Goal: Transaction & Acquisition: Purchase product/service

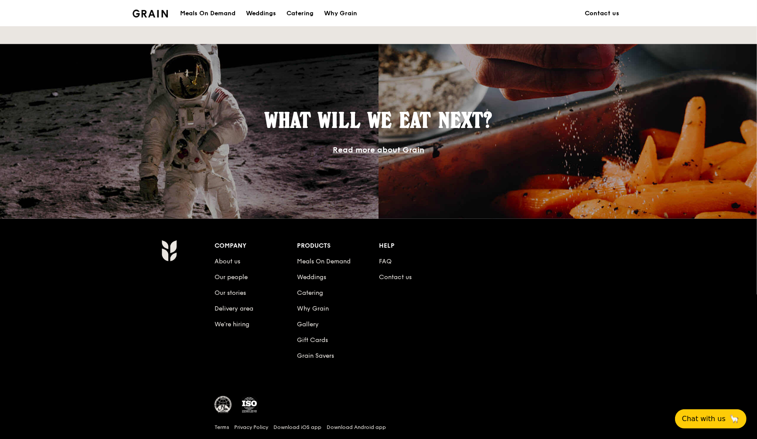
scroll to position [741, 0]
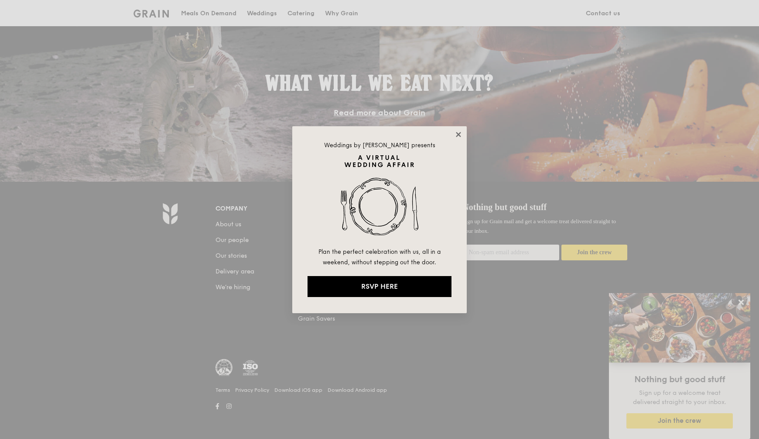
click at [458, 135] on icon at bounding box center [458, 134] width 5 height 5
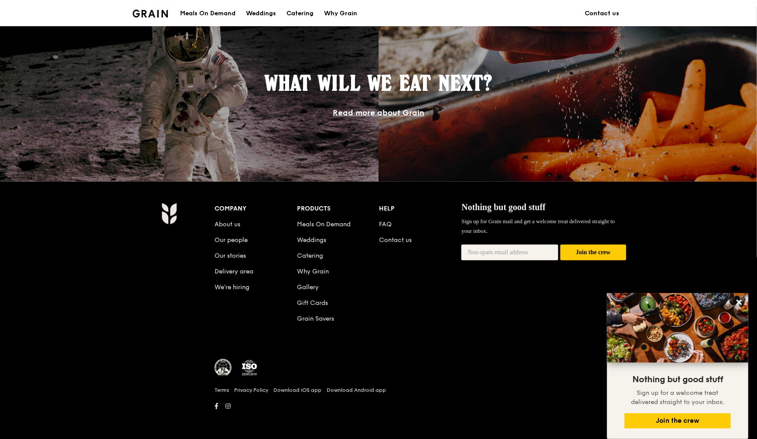
click at [220, 370] on img at bounding box center [223, 367] width 17 height 17
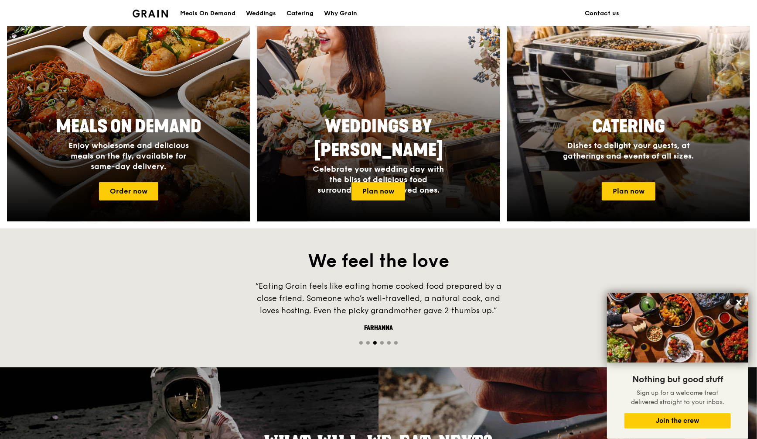
scroll to position [305, 0]
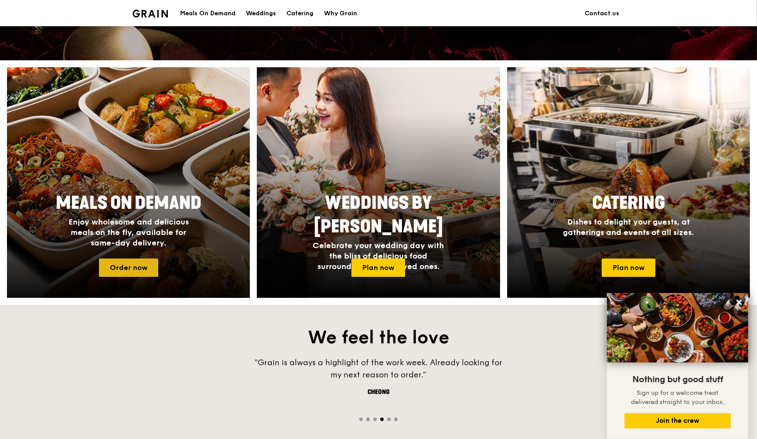
click at [134, 267] on link "Order now" at bounding box center [128, 267] width 59 height 18
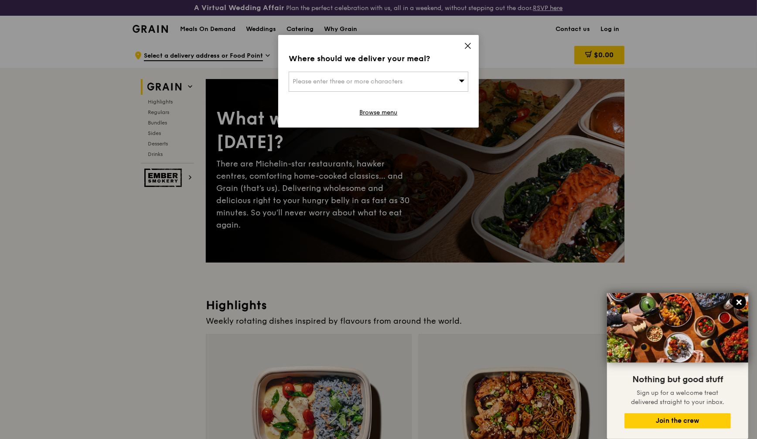
click at [737, 305] on icon at bounding box center [740, 302] width 8 height 8
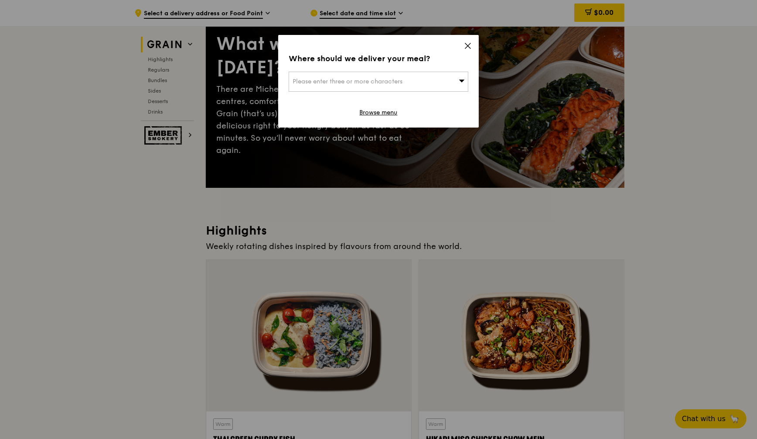
scroll to position [164, 0]
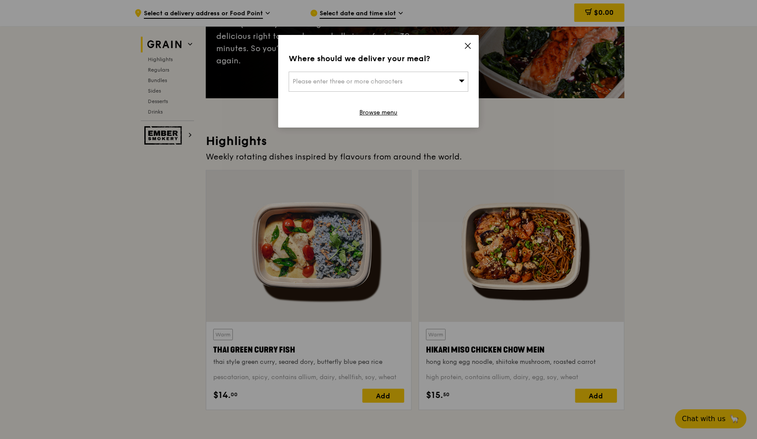
click at [461, 83] on icon at bounding box center [462, 80] width 6 height 7
click at [363, 81] on input "search" at bounding box center [378, 81] width 179 height 19
click at [342, 82] on input "search" at bounding box center [378, 81] width 179 height 19
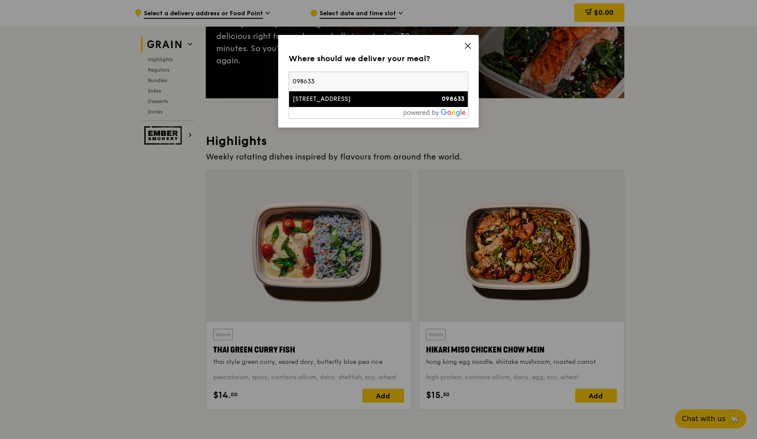
type input "098633"
click at [345, 103] on li "[STREET_ADDRESS] 098633" at bounding box center [378, 99] width 179 height 16
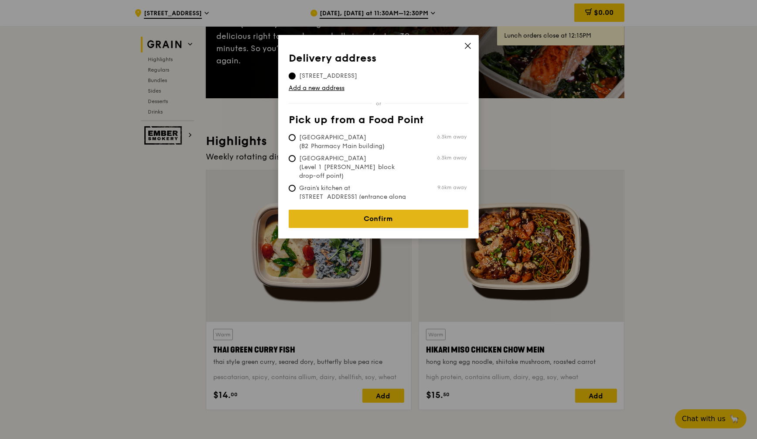
click at [395, 216] on link "Confirm" at bounding box center [379, 218] width 180 height 18
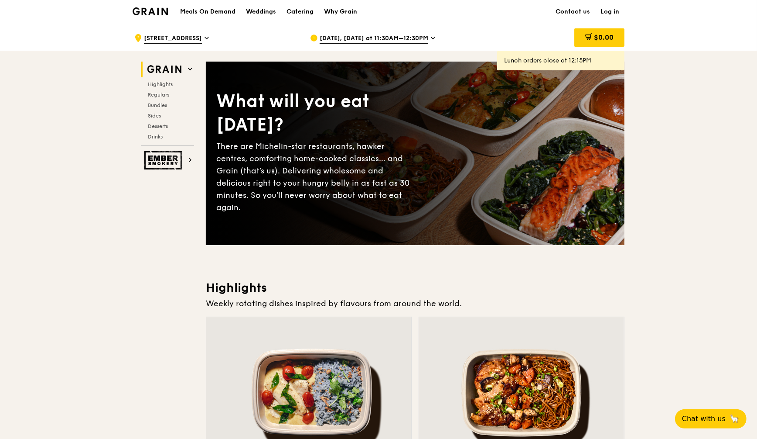
scroll to position [0, 0]
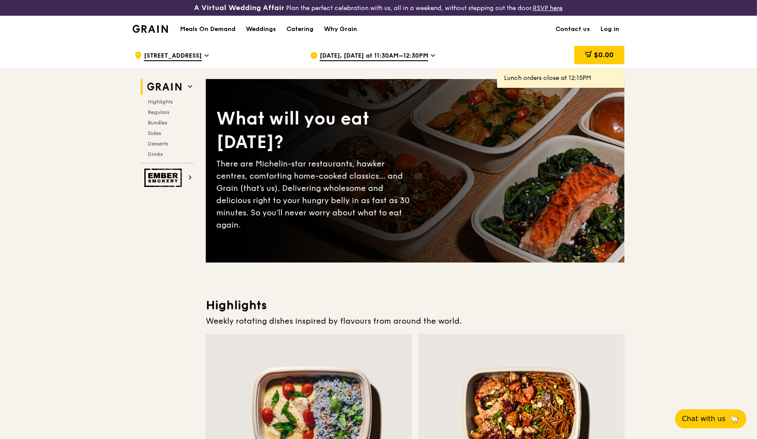
click at [424, 55] on div "[DATE], [DATE] at 11:30AM–12:30PM" at bounding box center [391, 55] width 162 height 26
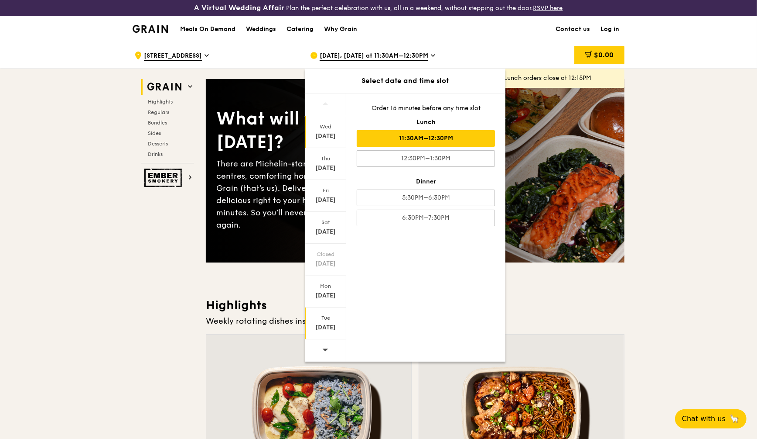
click at [329, 320] on div "[DATE]" at bounding box center [325, 323] width 41 height 32
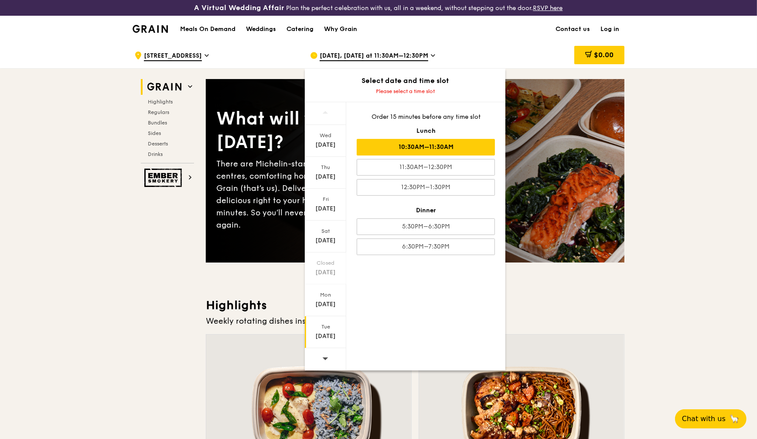
click at [448, 150] on div "10:30AM–11:30AM" at bounding box center [426, 147] width 138 height 17
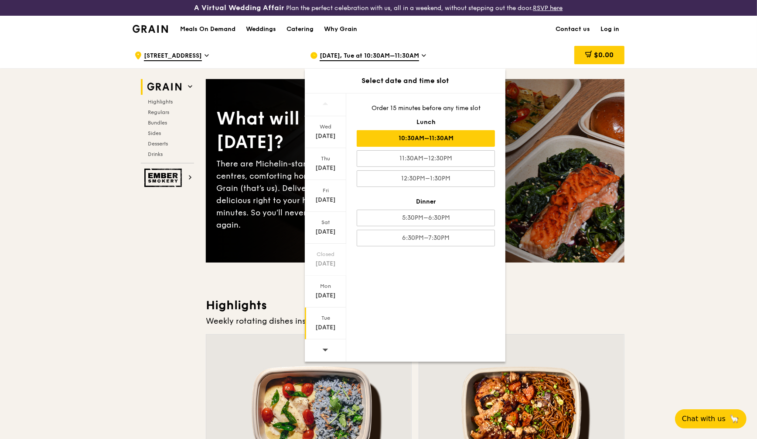
click at [328, 315] on div "Tue" at bounding box center [325, 317] width 39 height 7
click at [325, 315] on div "Tue" at bounding box center [325, 317] width 39 height 7
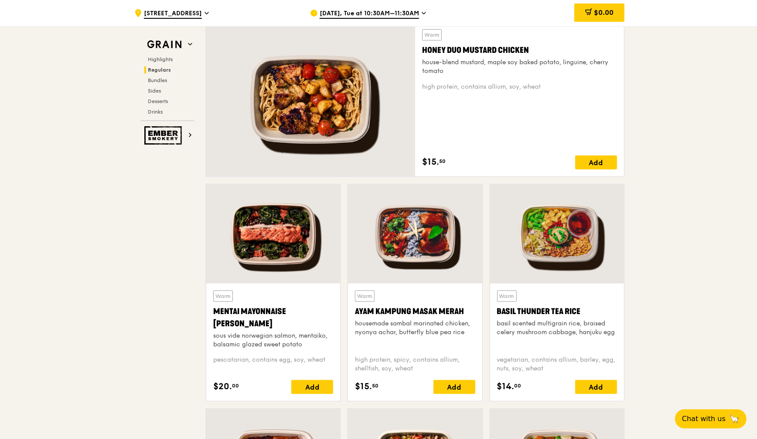
scroll to position [617, 0]
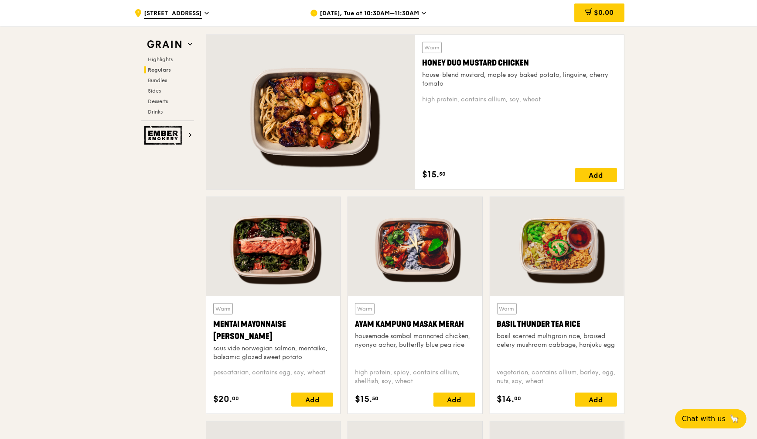
click at [576, 262] on div at bounding box center [557, 246] width 134 height 99
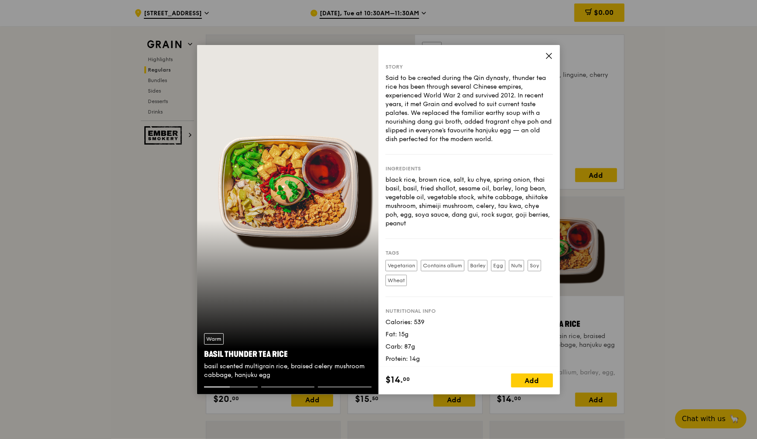
click at [408, 262] on label "Vegetarian" at bounding box center [402, 265] width 32 height 11
click at [409, 271] on div "Vegetarian Contains allium [GEOGRAPHIC_DATA] Egg Nuts Soy Wheat" at bounding box center [470, 275] width 168 height 30
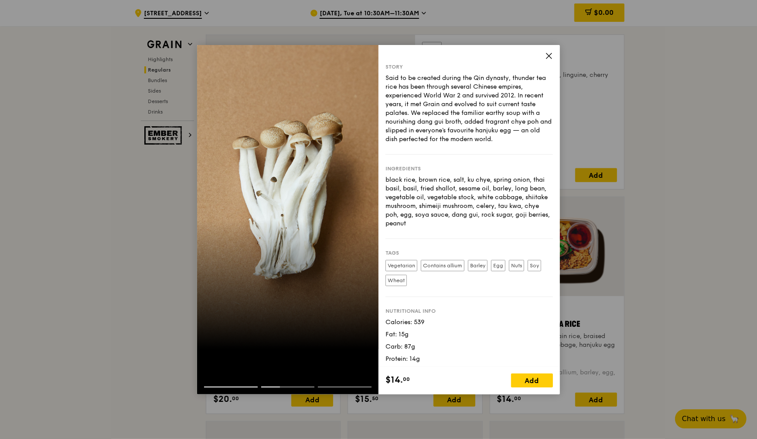
click at [550, 57] on icon at bounding box center [549, 55] width 5 height 5
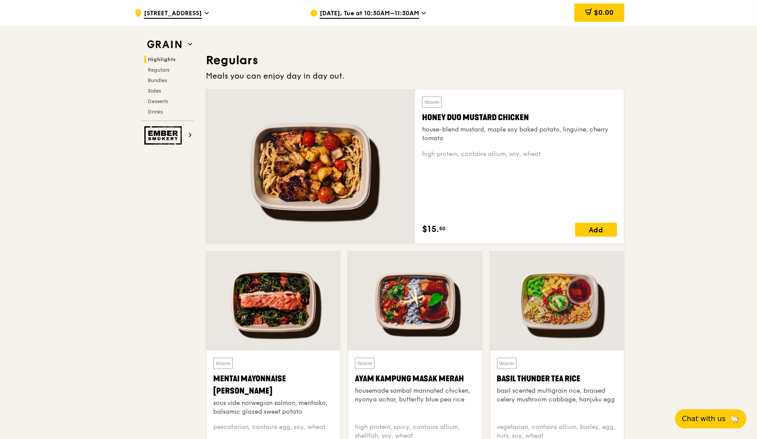
scroll to position [508, 0]
